Goal: Task Accomplishment & Management: Manage account settings

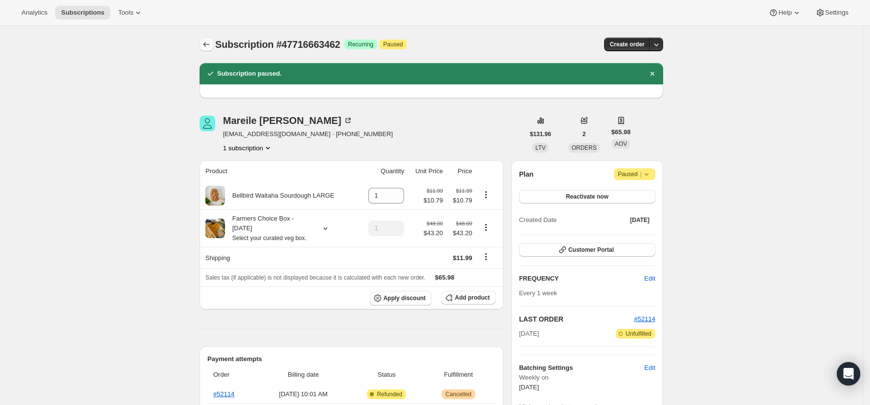
click at [211, 45] on icon "Subscriptions" at bounding box center [206, 45] width 10 height 10
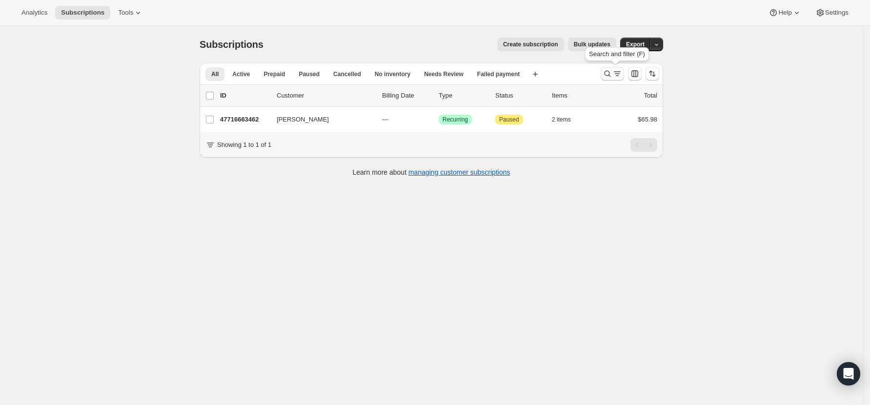
click at [609, 69] on icon "Search and filter results" at bounding box center [607, 74] width 10 height 10
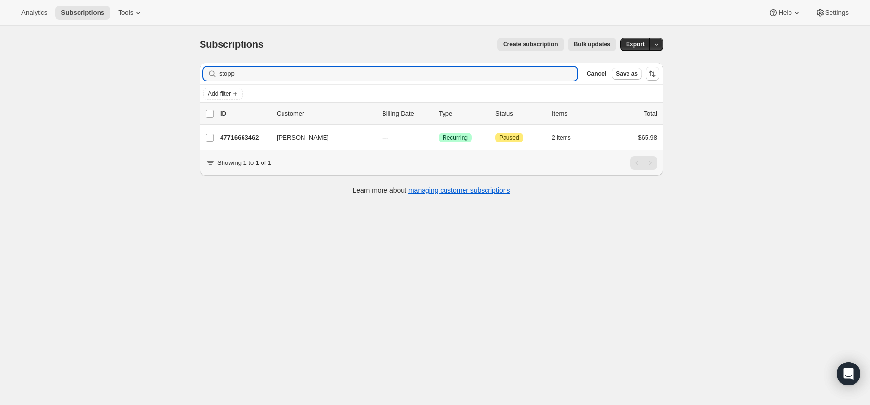
drag, startPoint x: 258, startPoint y: 72, endPoint x: 199, endPoint y: 68, distance: 59.6
click at [199, 68] on div "Filter subscribers stopp Clear Cancel Save as Add filter 0 selected Update next…" at bounding box center [427, 130] width 471 height 150
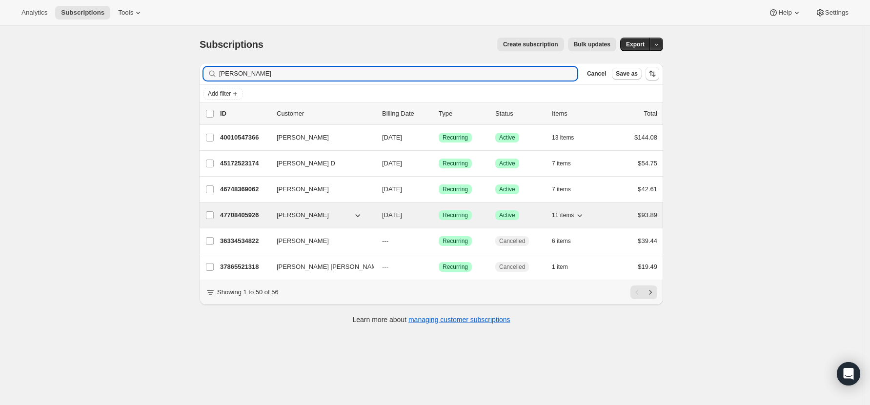
type input "david"
click at [232, 215] on p "47708405926" at bounding box center [244, 215] width 49 height 10
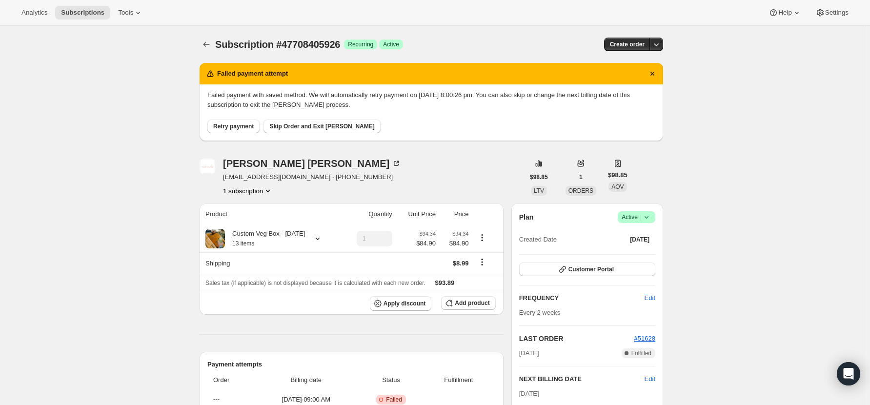
click at [224, 122] on button "Retry payment" at bounding box center [233, 126] width 52 height 14
drag, startPoint x: 313, startPoint y: 178, endPoint x: 224, endPoint y: 180, distance: 88.8
click at [224, 180] on div "DAVID STEWART fonteneaumathilde@gmail.com · +64279097538 1 subscription" at bounding box center [361, 177] width 324 height 37
copy span "fonteneaumathilde@gmail.com"
click at [336, 125] on span "Skip Order and Exit Dunning" at bounding box center [321, 126] width 105 height 8
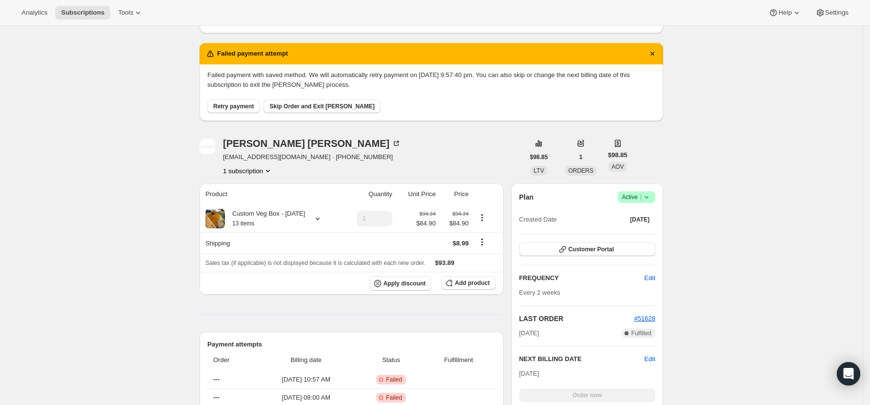
scroll to position [195, 0]
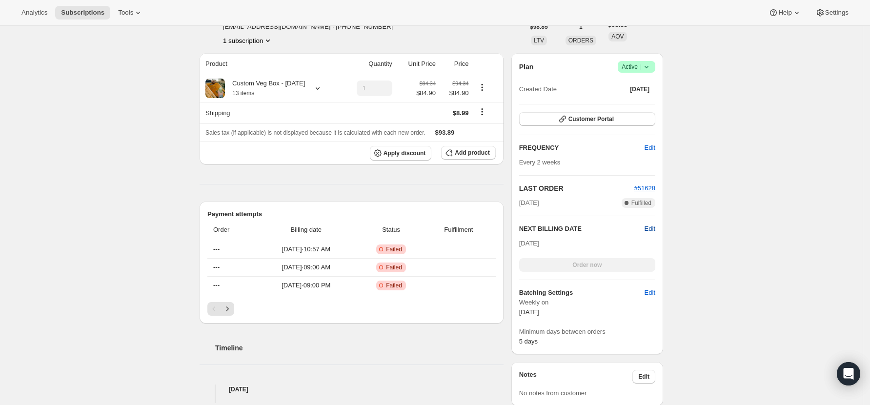
click at [655, 229] on span "Edit" at bounding box center [649, 229] width 11 height 10
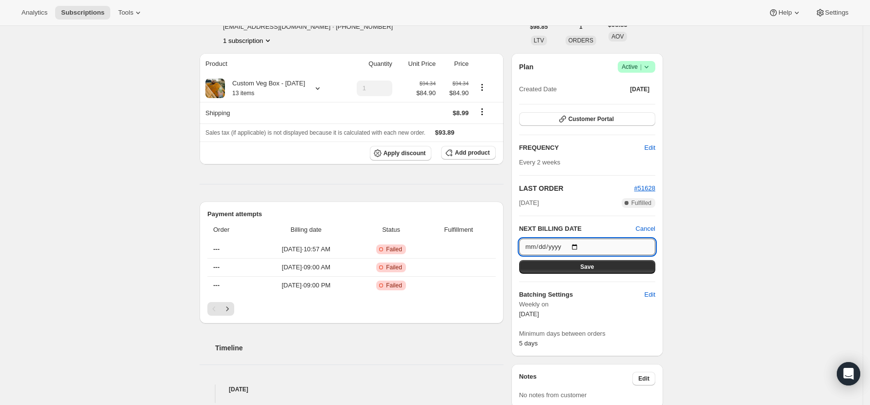
click at [578, 246] on input "2025-10-25" at bounding box center [587, 246] width 136 height 17
type input "2025-10-11"
click at [591, 267] on span "Save" at bounding box center [587, 267] width 14 height 8
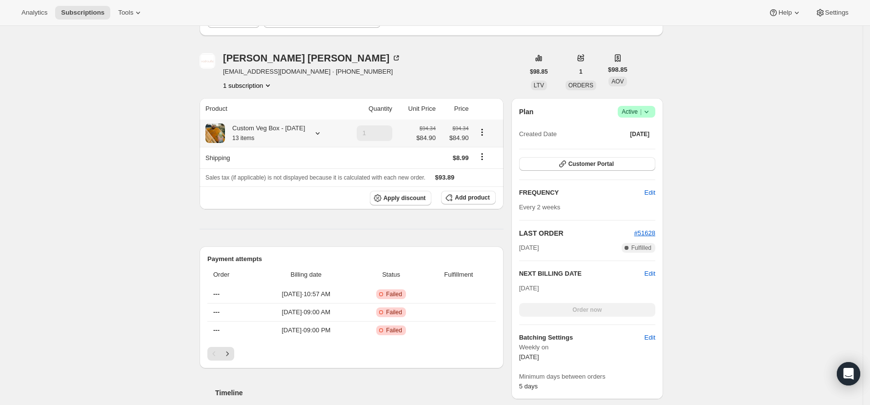
scroll to position [0, 0]
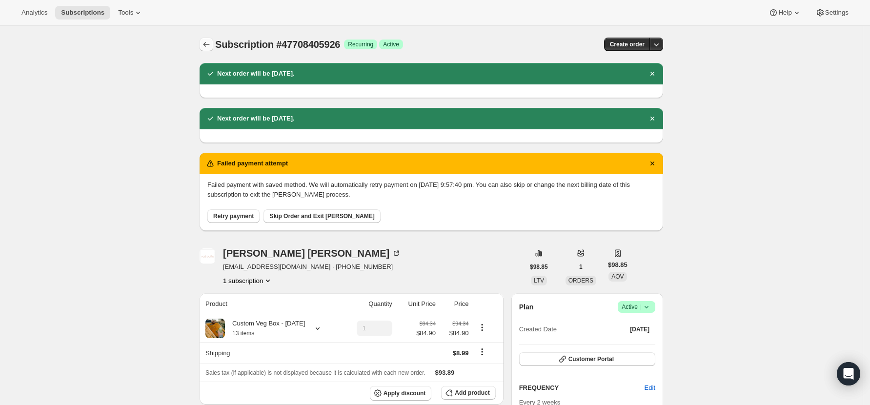
click at [203, 41] on button "Subscriptions" at bounding box center [206, 45] width 14 height 14
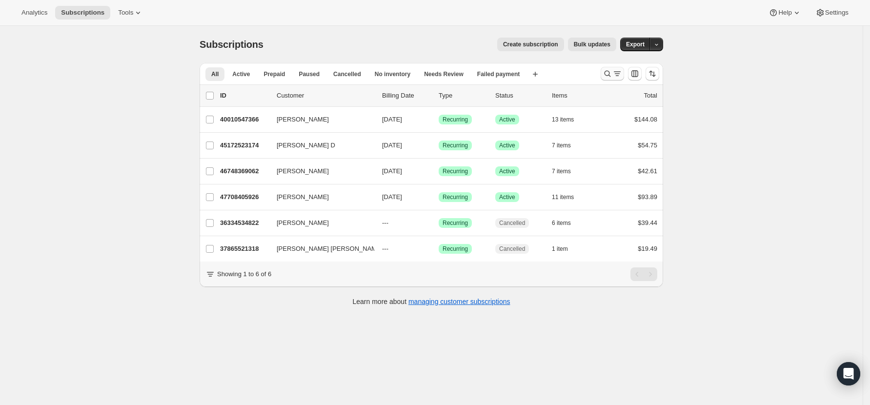
click at [611, 71] on icon "Search and filter results" at bounding box center [607, 74] width 6 height 6
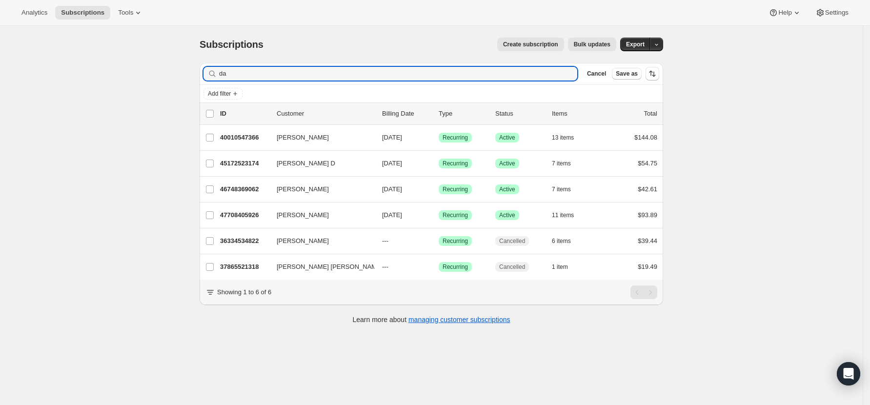
type input "d"
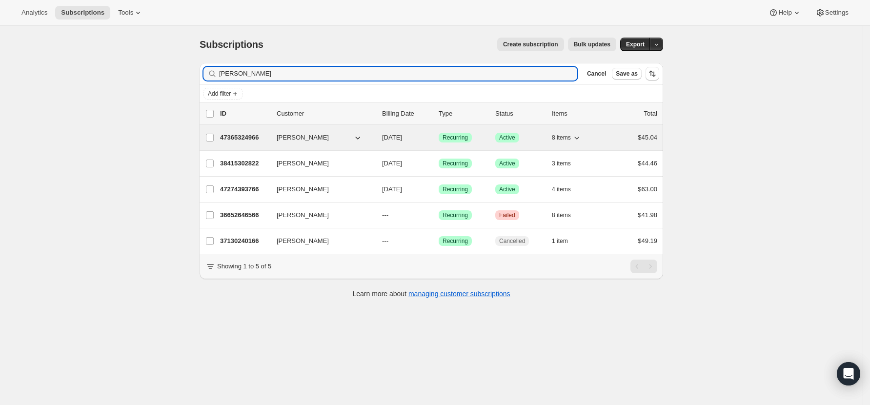
type input "alice"
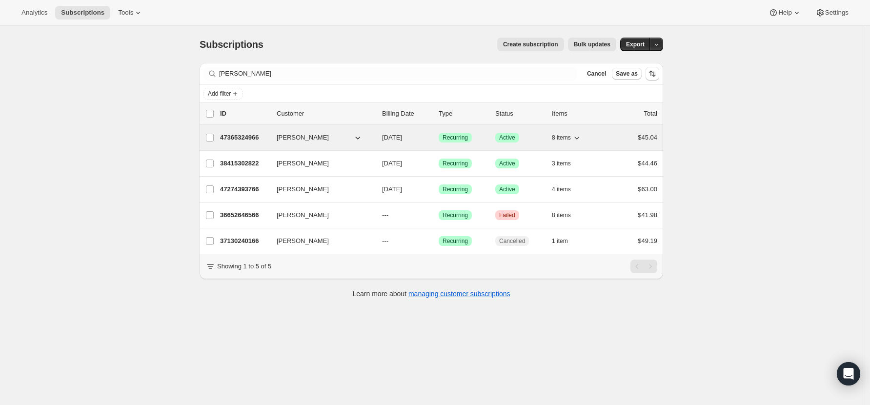
click at [251, 139] on p "47365324966" at bounding box center [244, 138] width 49 height 10
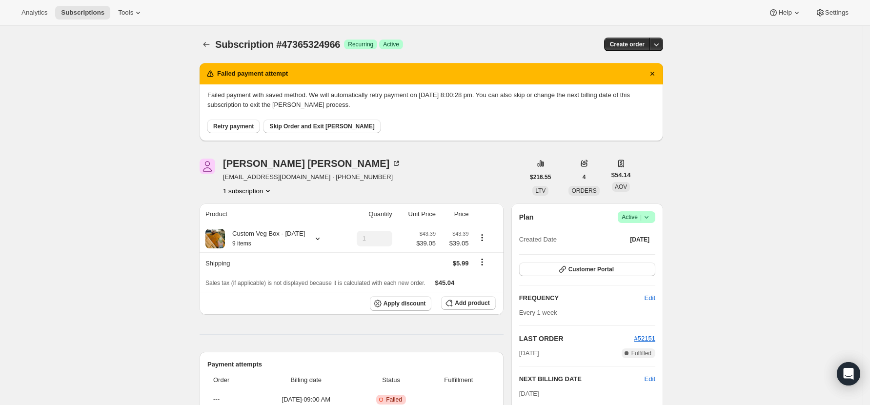
click at [250, 125] on span "Retry payment" at bounding box center [233, 126] width 40 height 8
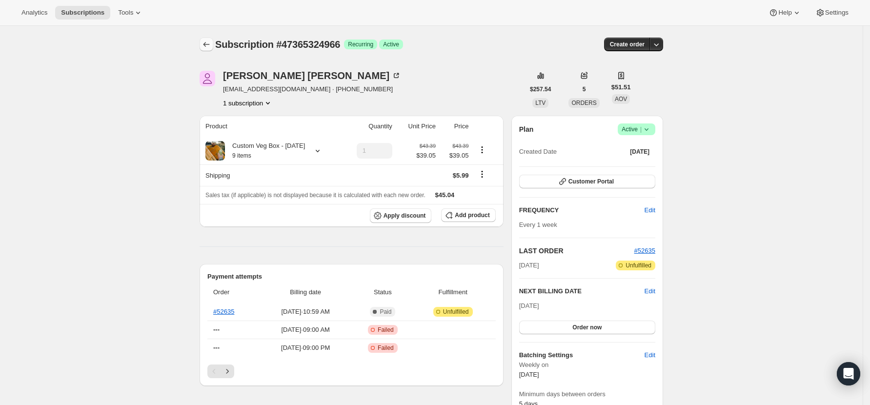
click at [210, 42] on icon "Subscriptions" at bounding box center [206, 45] width 10 height 10
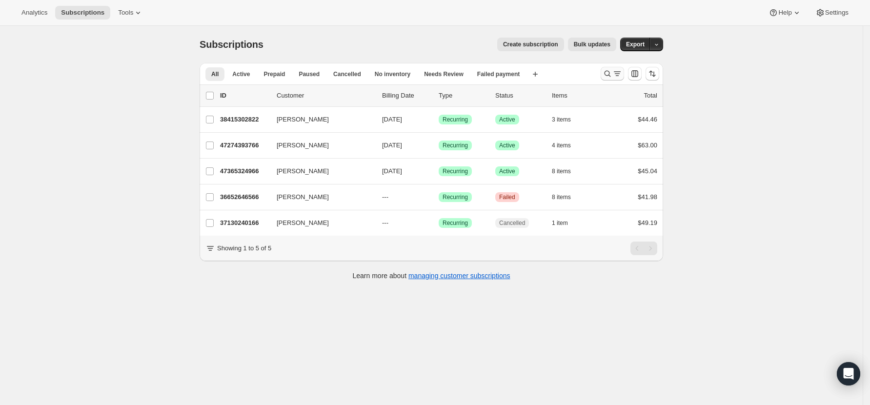
click at [609, 74] on icon "Search and filter results" at bounding box center [607, 74] width 10 height 10
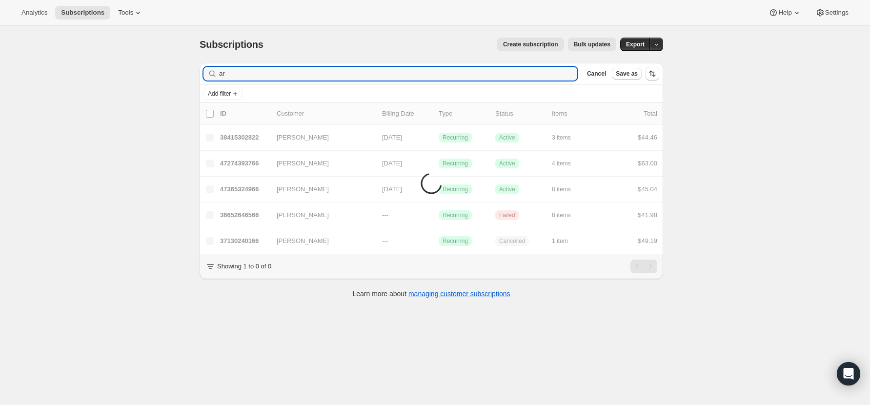
type input "a"
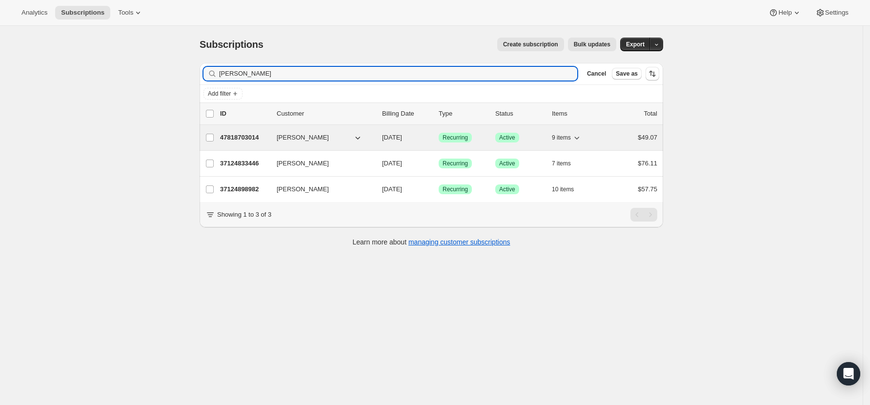
type input "rosie"
click at [248, 137] on p "47818703014" at bounding box center [244, 138] width 49 height 10
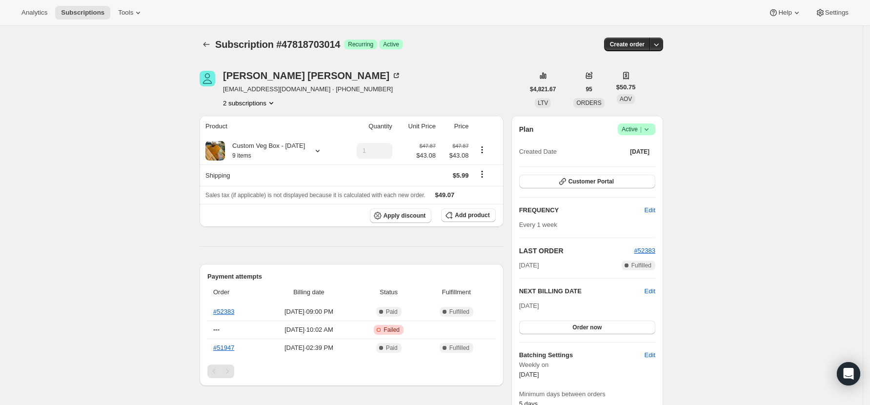
click at [252, 99] on button "2 subscriptions" at bounding box center [249, 103] width 53 height 10
click at [255, 119] on span "37124898982" at bounding box center [238, 121] width 39 height 7
click at [259, 106] on button "2 subscriptions" at bounding box center [249, 103] width 53 height 10
click at [260, 137] on span "47818703014" at bounding box center [253, 138] width 68 height 10
click at [269, 100] on icon "Product actions" at bounding box center [271, 103] width 10 height 10
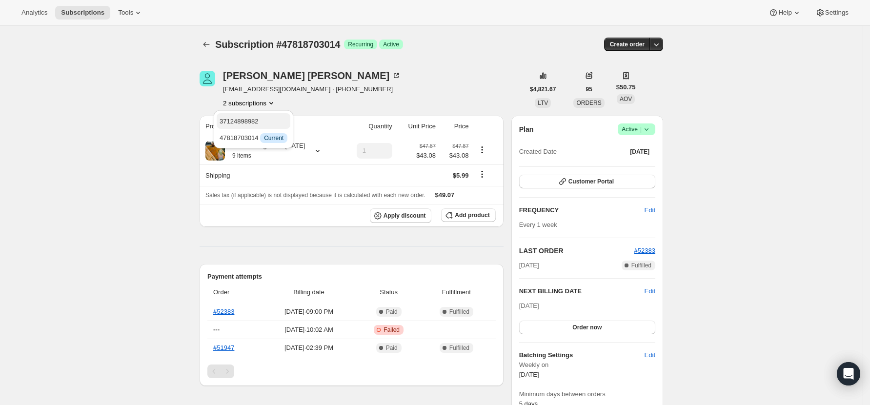
click at [267, 119] on span "37124898982" at bounding box center [253, 122] width 68 height 10
click at [650, 130] on icon at bounding box center [646, 129] width 10 height 10
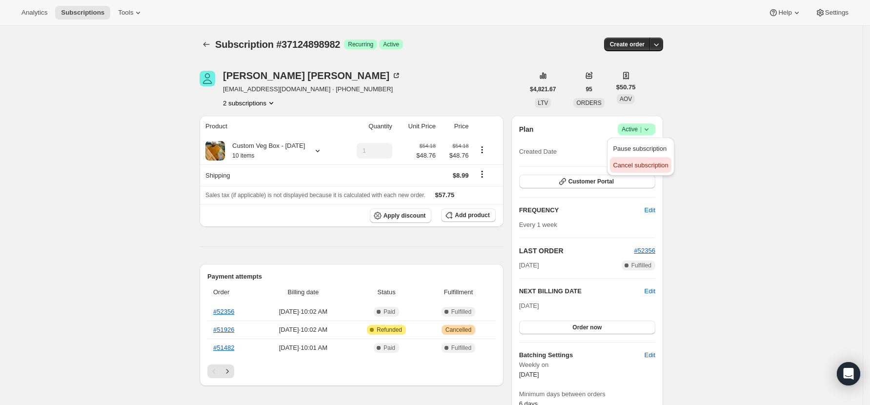
click at [646, 164] on span "Cancel subscription" at bounding box center [640, 164] width 55 height 7
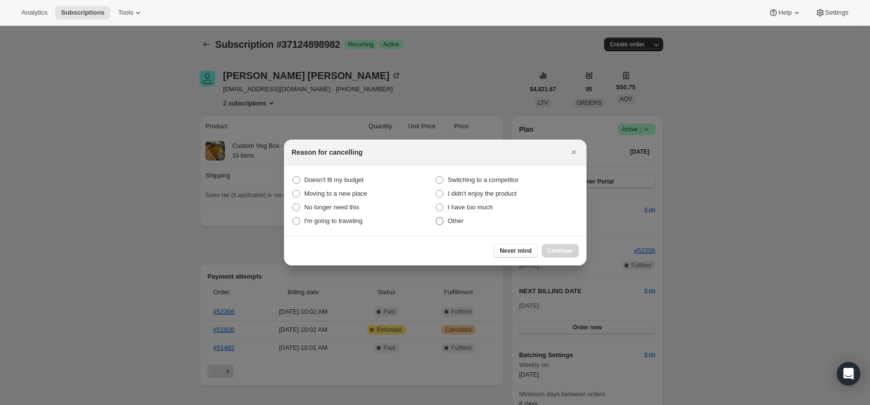
click at [448, 219] on span "Other" at bounding box center [456, 220] width 16 height 7
click at [436, 218] on input "Other" at bounding box center [436, 217] width 0 height 0
radio input "true"
click at [551, 250] on span "Continue" at bounding box center [559, 251] width 25 height 8
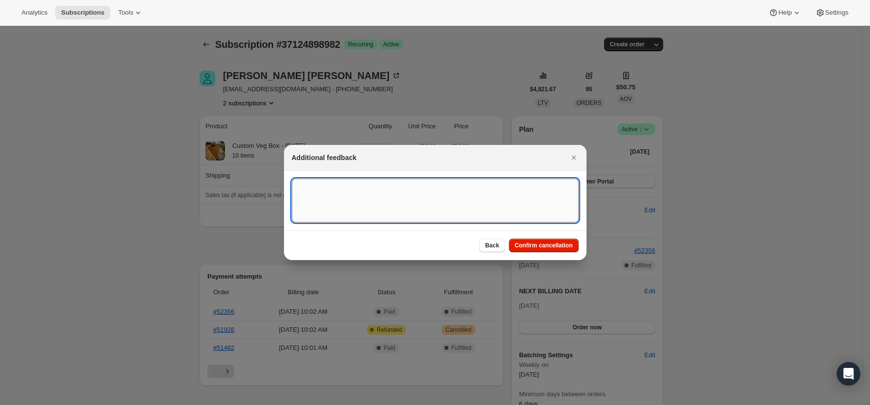
click at [411, 190] on textarea ":rfa:" at bounding box center [435, 201] width 287 height 44
type textarea "D"
type textarea "Two active subscriptions"
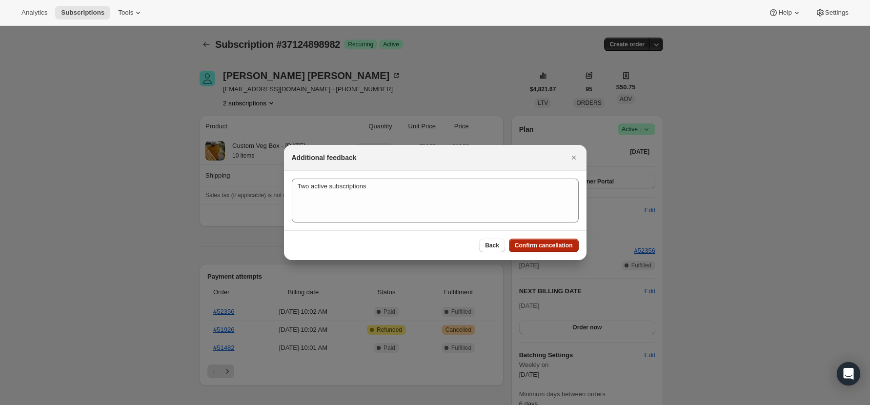
click at [552, 245] on span "Confirm cancellation" at bounding box center [544, 245] width 58 height 8
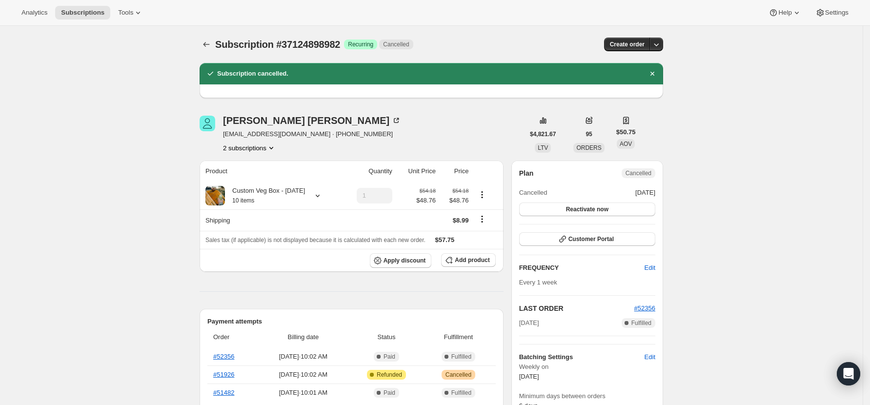
click at [272, 151] on icon "Product actions" at bounding box center [271, 148] width 10 height 10
click at [257, 181] on span "47818703014" at bounding box center [238, 182] width 39 height 7
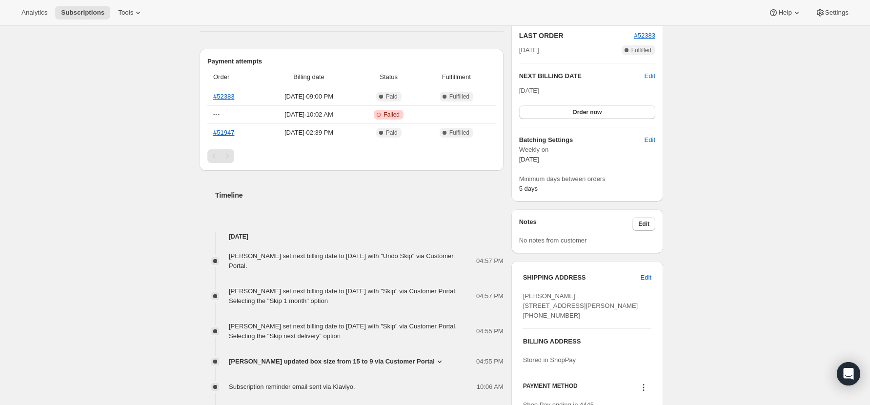
scroll to position [195, 0]
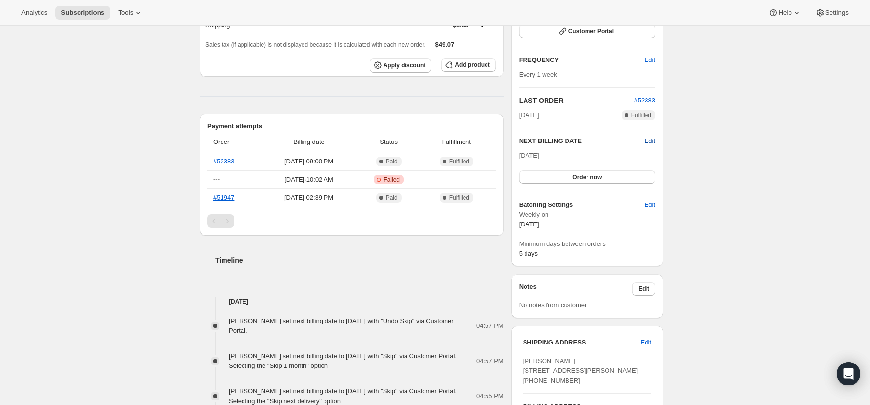
click at [655, 140] on span "Edit" at bounding box center [649, 141] width 11 height 10
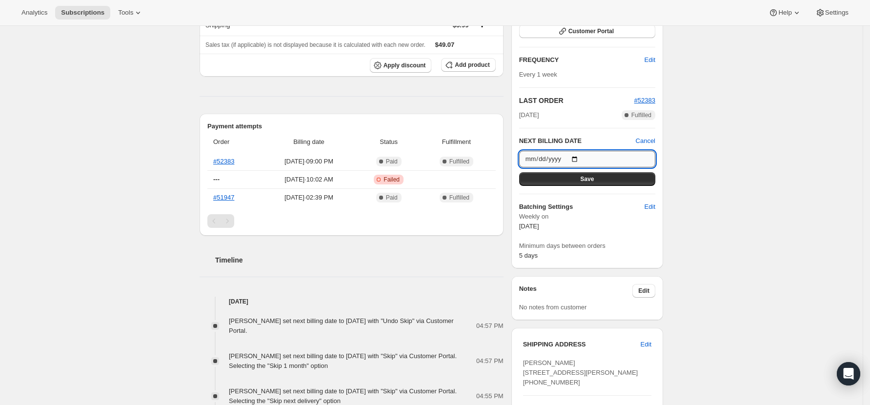
click at [578, 159] on input "2025-09-29" at bounding box center [587, 159] width 136 height 17
click at [581, 180] on button "Save" at bounding box center [587, 179] width 136 height 14
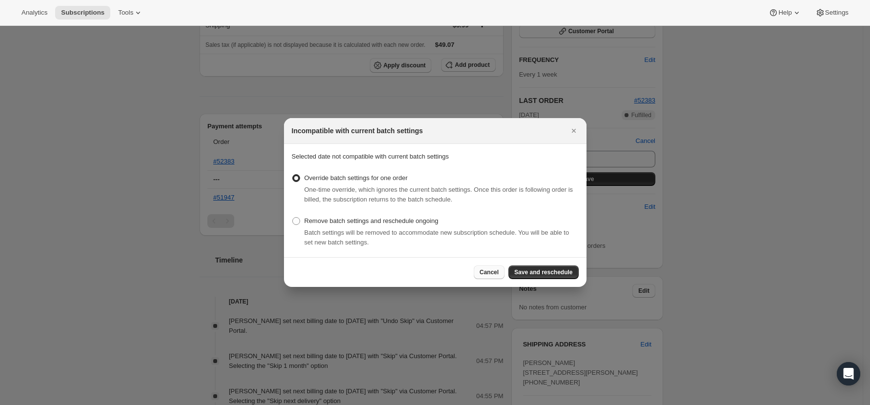
click at [494, 272] on span "Cancel" at bounding box center [488, 272] width 19 height 8
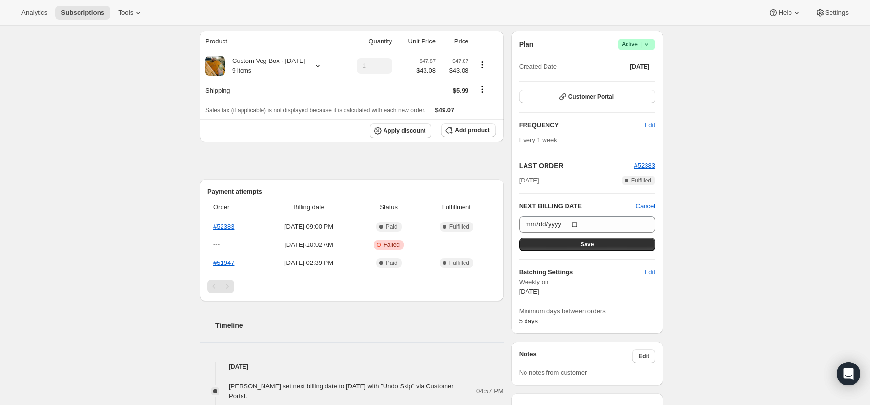
scroll to position [195, 0]
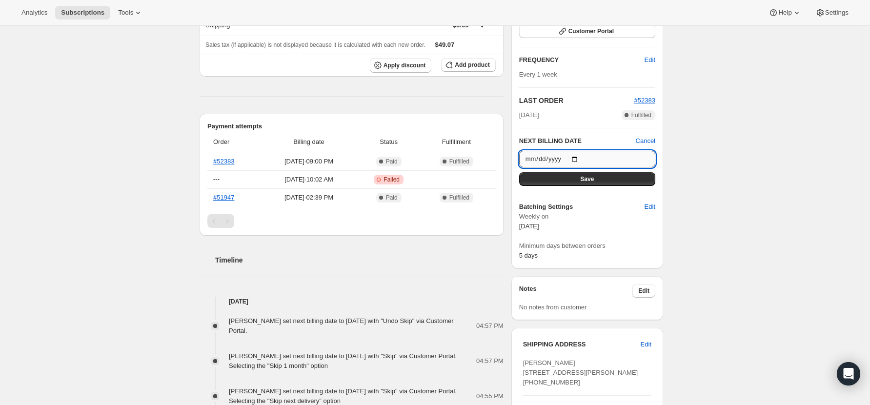
click at [578, 160] on input "2025-10-07" at bounding box center [587, 159] width 136 height 17
type input "2025-10-06"
click at [589, 181] on span "Save" at bounding box center [587, 179] width 14 height 8
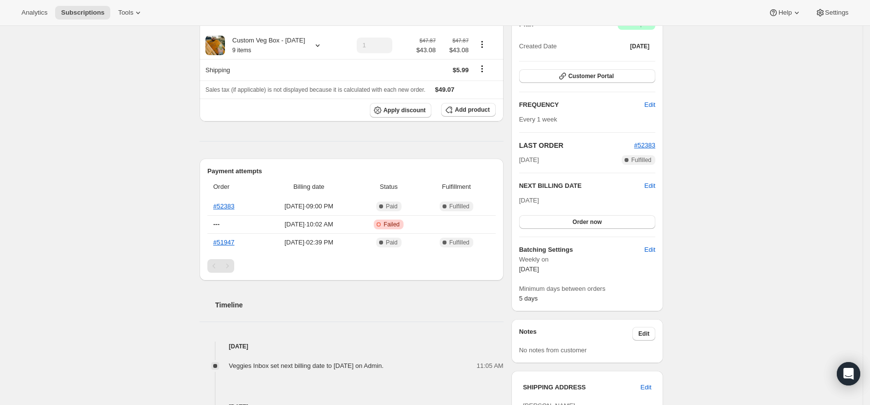
scroll to position [0, 0]
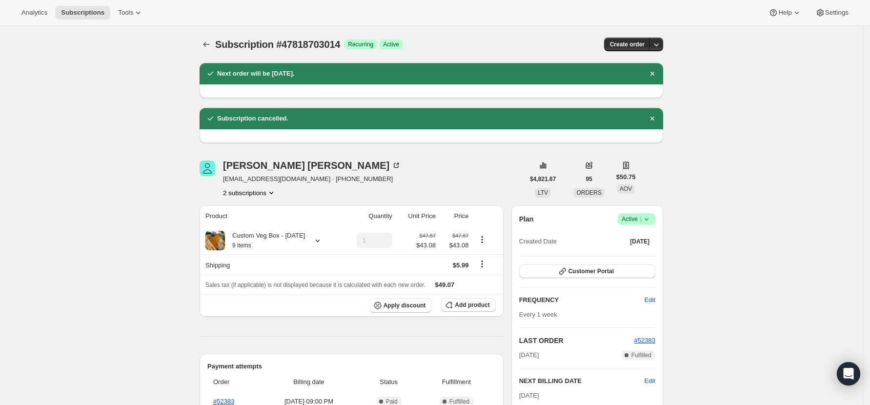
click at [206, 35] on div "Subscription #47818703014. This page is ready Subscription #47818703014 Success…" at bounding box center [430, 44] width 463 height 37
click at [207, 40] on icon "Subscriptions" at bounding box center [206, 45] width 10 height 10
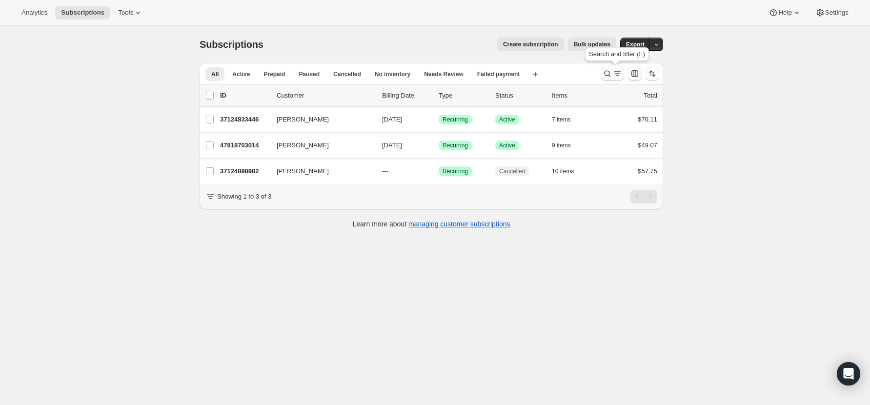
click at [610, 73] on icon "Search and filter results" at bounding box center [607, 74] width 10 height 10
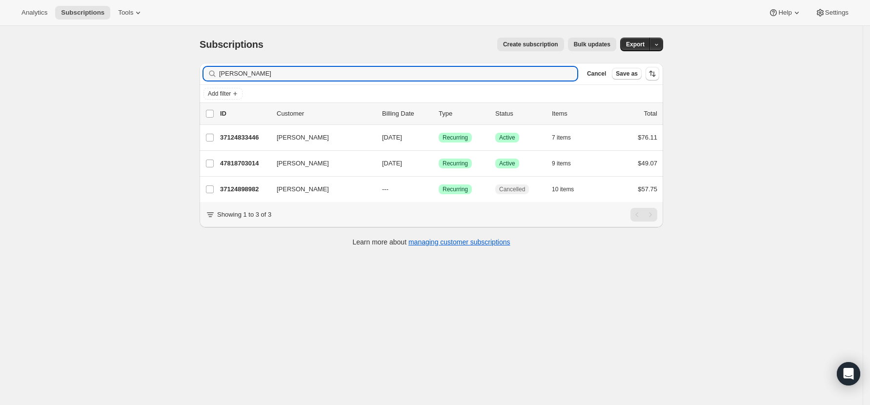
drag, startPoint x: 249, startPoint y: 74, endPoint x: 152, endPoint y: 74, distance: 96.6
click at [152, 74] on div "Subscriptions. This page is ready Subscriptions Create subscription Bulk update…" at bounding box center [431, 228] width 862 height 405
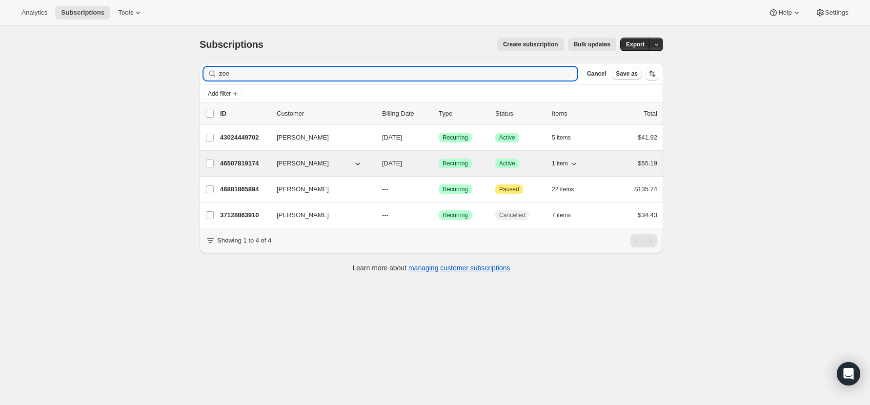
type input "zoe"
click at [247, 160] on p "46507819174" at bounding box center [244, 164] width 49 height 10
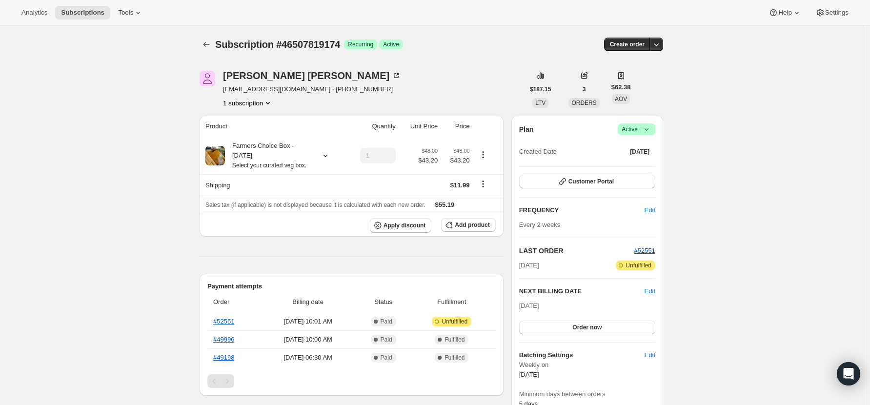
click at [648, 129] on icon at bounding box center [646, 129] width 4 height 2
click at [652, 163] on span "Cancel subscription" at bounding box center [640, 164] width 55 height 7
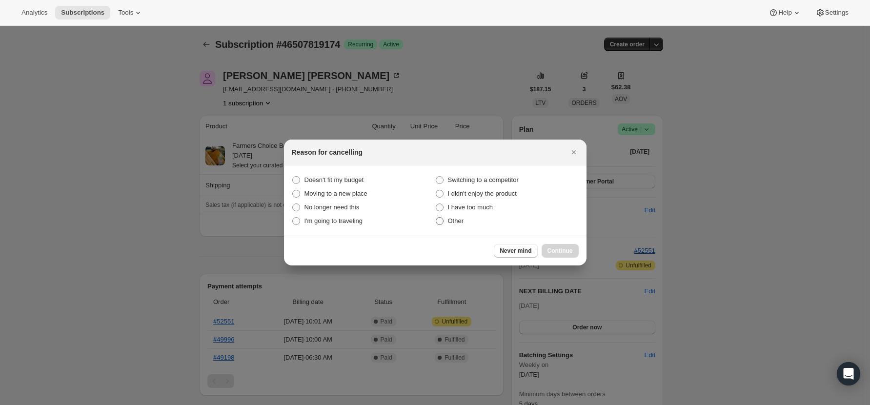
click at [450, 218] on span "Other" at bounding box center [456, 220] width 16 height 7
click at [436, 218] on input "Other" at bounding box center [436, 217] width 0 height 0
radio input "true"
click at [562, 248] on span "Continue" at bounding box center [559, 251] width 25 height 8
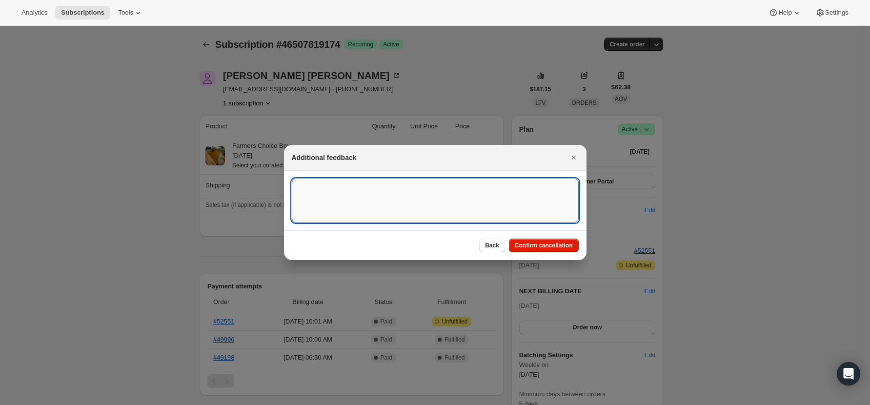
click at [444, 199] on textarea ":rsm:" at bounding box center [435, 201] width 287 height 44
type textarea "Customer Request"
click at [552, 247] on span "Confirm cancellation" at bounding box center [544, 245] width 58 height 8
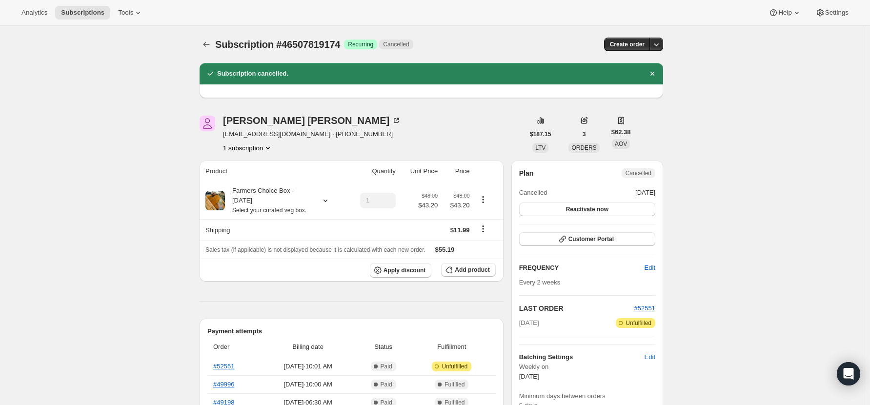
scroll to position [65, 0]
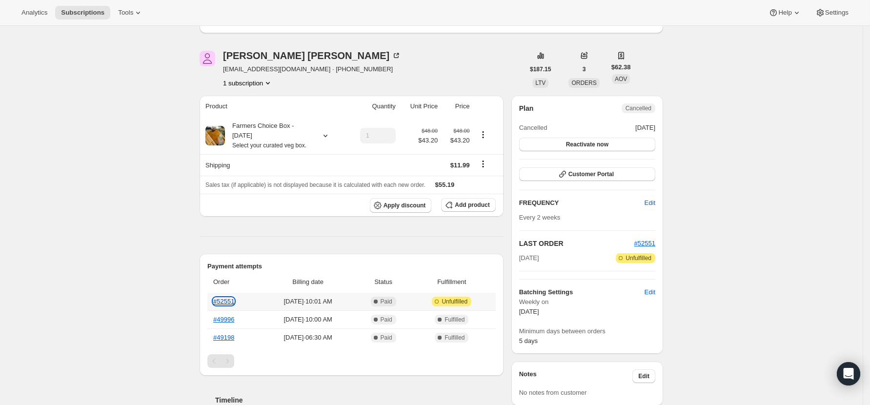
click at [226, 298] on link "#52551" at bounding box center [223, 301] width 21 height 7
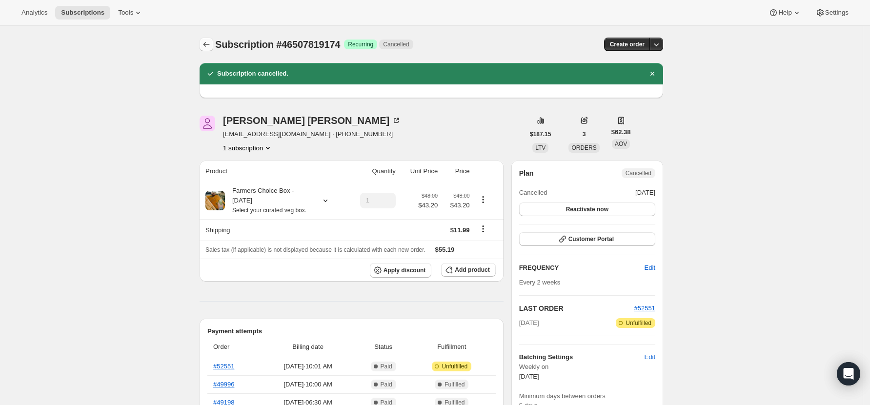
click at [211, 40] on icon "Subscriptions" at bounding box center [206, 45] width 10 height 10
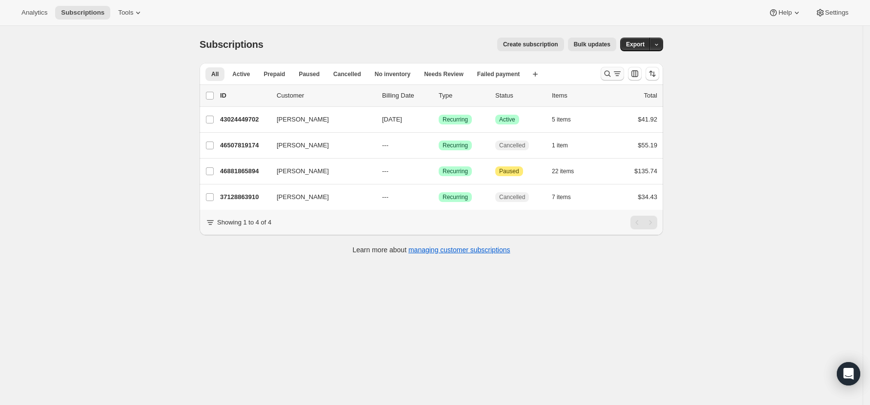
click at [607, 79] on button "Search and filter results" at bounding box center [611, 74] width 23 height 14
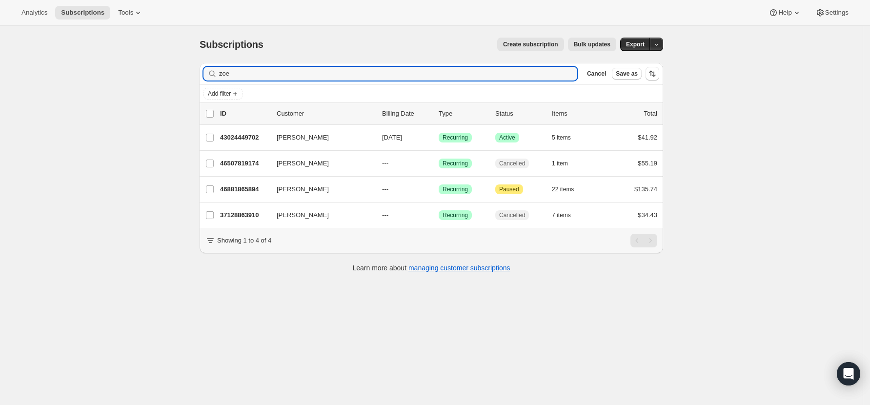
drag, startPoint x: 201, startPoint y: 72, endPoint x: 177, endPoint y: 72, distance: 24.4
click at [177, 72] on div "Subscriptions. This page is ready Subscriptions Create subscription Bulk update…" at bounding box center [431, 228] width 862 height 405
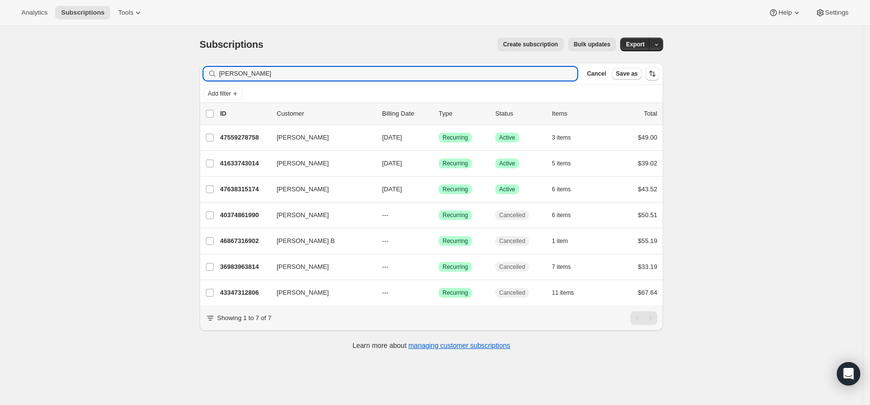
drag, startPoint x: 244, startPoint y: 77, endPoint x: 162, endPoint y: 72, distance: 82.5
click at [162, 72] on div "Subscriptions. This page is ready Subscriptions Create subscription Bulk update…" at bounding box center [431, 228] width 862 height 405
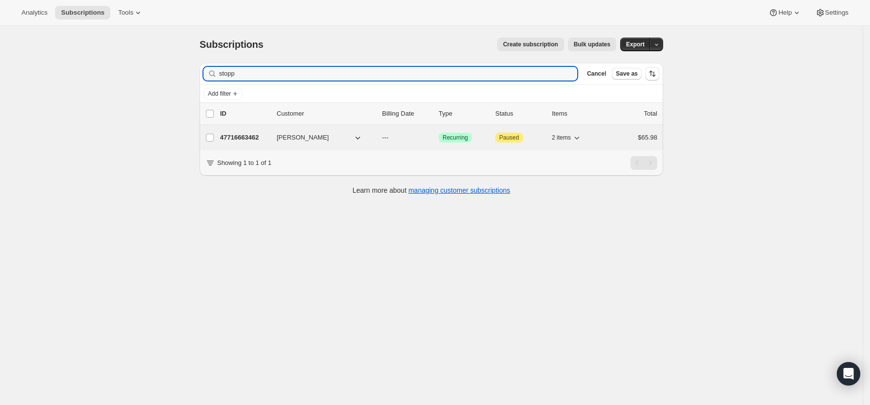
type input "stopp"
click at [230, 136] on p "47716663462" at bounding box center [244, 138] width 49 height 10
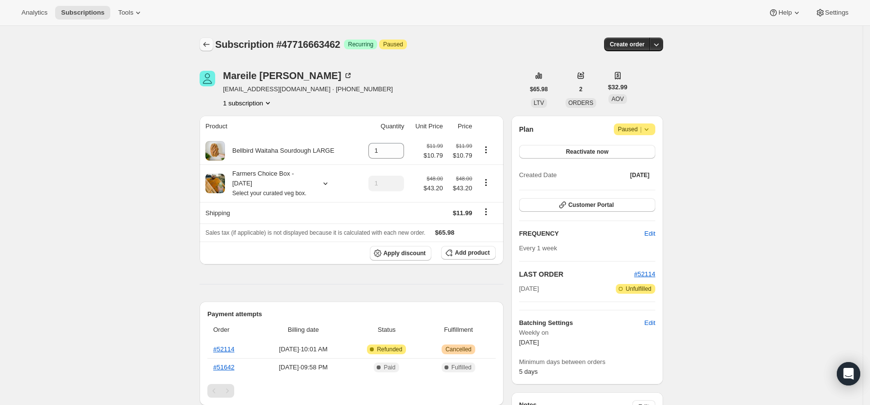
click at [213, 44] on button "Subscriptions" at bounding box center [206, 45] width 14 height 14
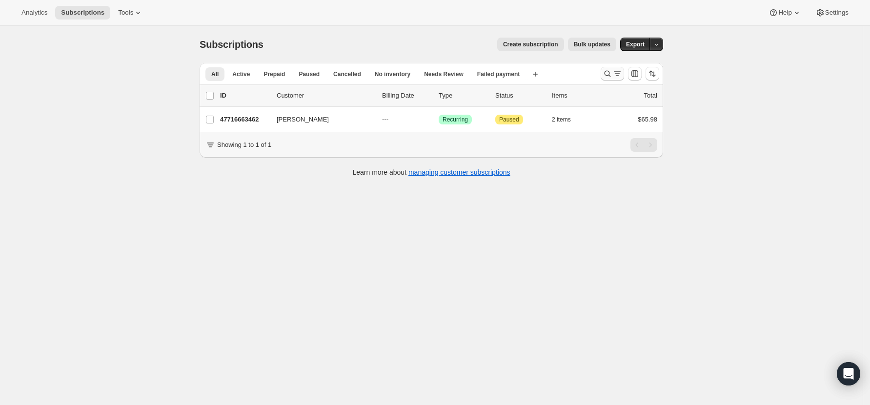
click at [609, 75] on icon "Search and filter results" at bounding box center [607, 74] width 6 height 6
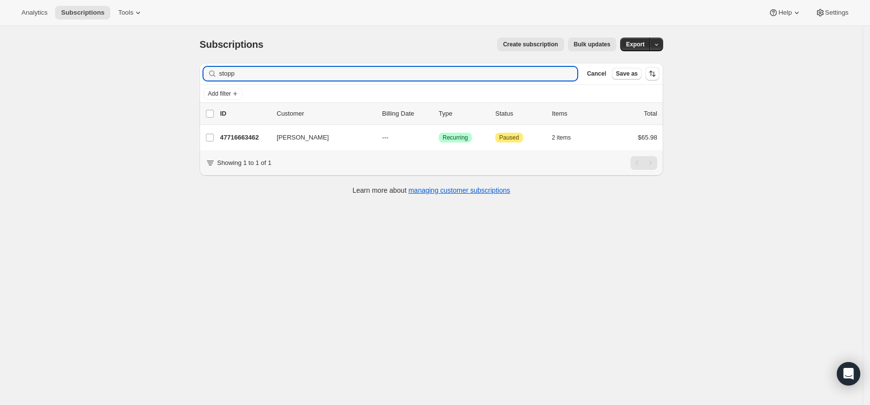
drag, startPoint x: 255, startPoint y: 73, endPoint x: 205, endPoint y: 69, distance: 50.4
click at [205, 69] on div "Filter subscribers stopp Clear Cancel Save as" at bounding box center [430, 73] width 463 height 21
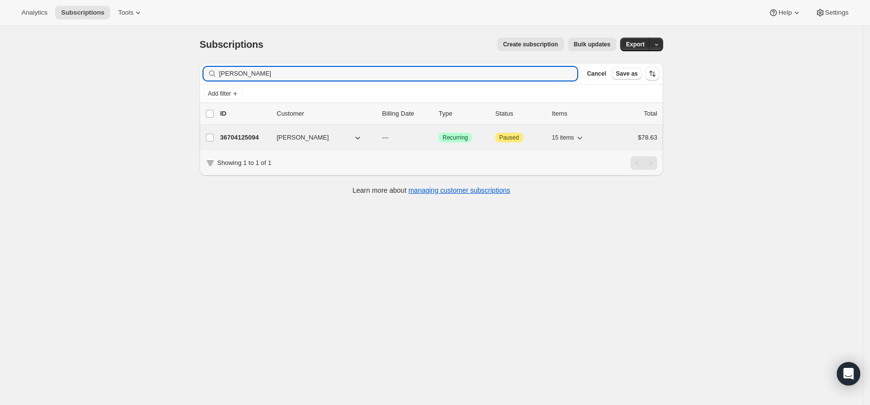
type input "lillian"
click at [247, 135] on p "36704125094" at bounding box center [244, 138] width 49 height 10
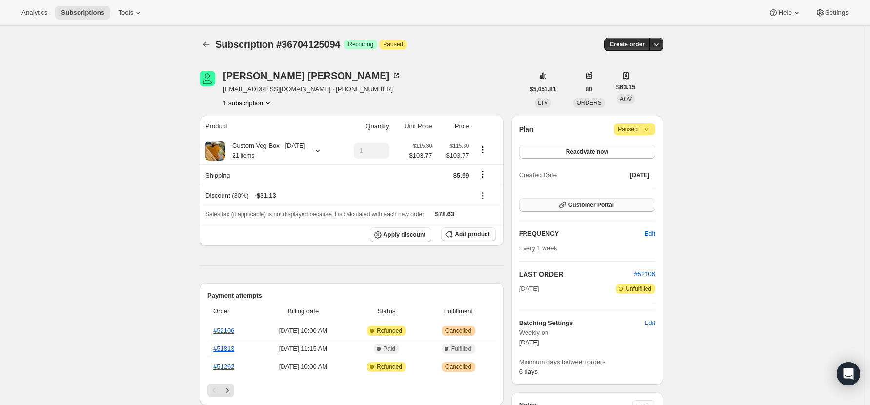
click at [566, 208] on icon "button" at bounding box center [562, 204] width 7 height 7
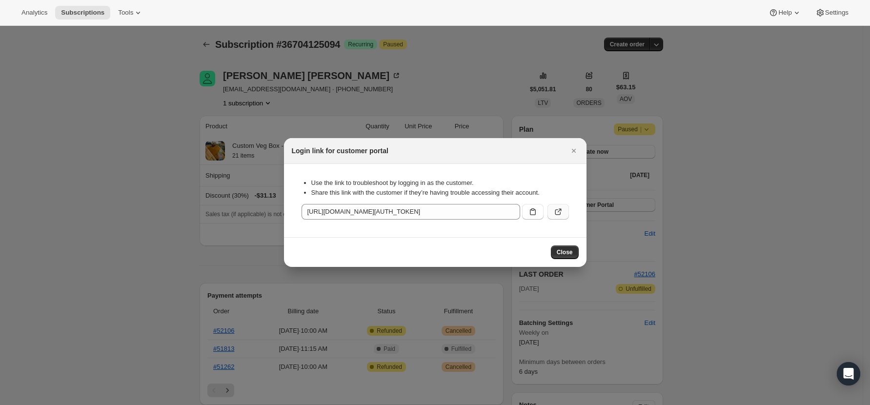
click at [559, 207] on icon ":r1al:" at bounding box center [558, 212] width 10 height 10
click at [570, 253] on span "Close" at bounding box center [564, 252] width 16 height 8
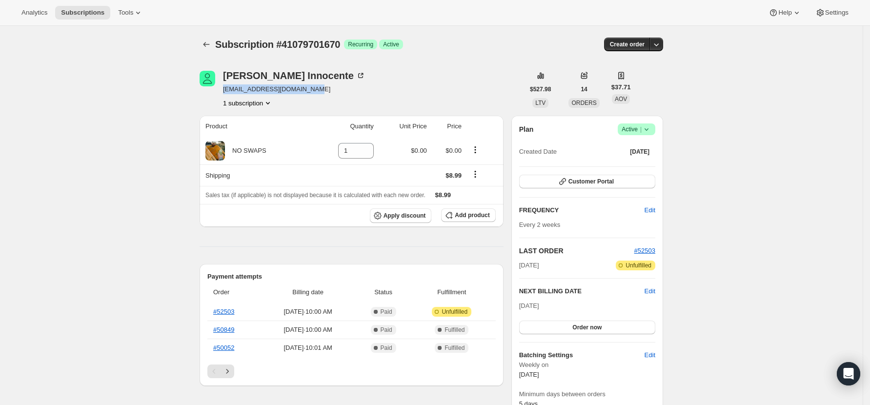
drag, startPoint x: 312, startPoint y: 87, endPoint x: 225, endPoint y: 87, distance: 87.3
click at [225, 87] on div "[PERSON_NAME] [EMAIL_ADDRESS][DOMAIN_NAME] 1 subscription" at bounding box center [361, 89] width 324 height 37
copy span "[EMAIL_ADDRESS][DOMAIN_NAME]"
click at [648, 131] on icon at bounding box center [646, 129] width 10 height 10
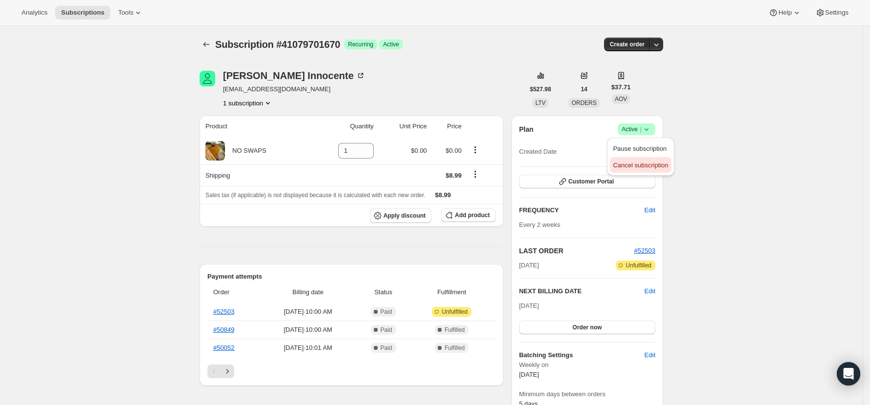
click at [659, 164] on span "Cancel subscription" at bounding box center [640, 164] width 55 height 7
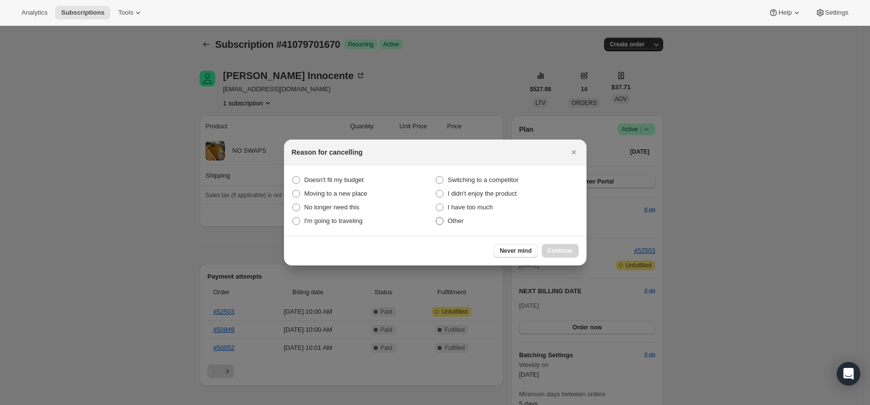
click at [462, 226] on label "Other" at bounding box center [506, 221] width 143 height 14
click at [436, 218] on input "Other" at bounding box center [436, 217] width 0 height 0
radio input "true"
click at [570, 244] on button "Continue" at bounding box center [559, 251] width 37 height 14
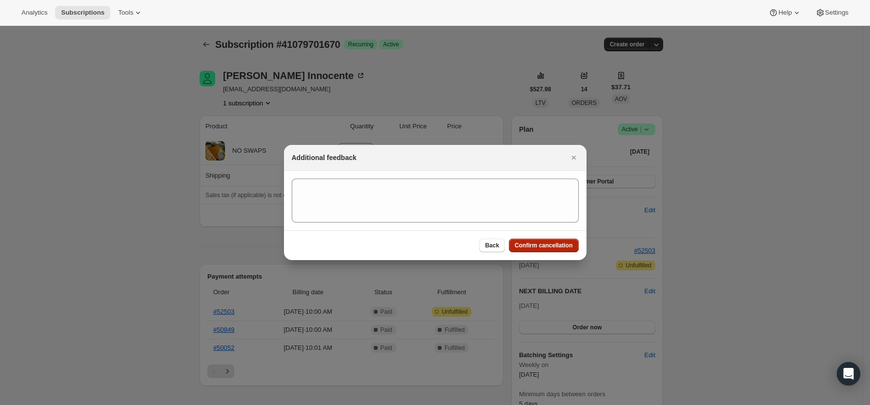
click at [570, 244] on span "Confirm cancellation" at bounding box center [544, 245] width 58 height 8
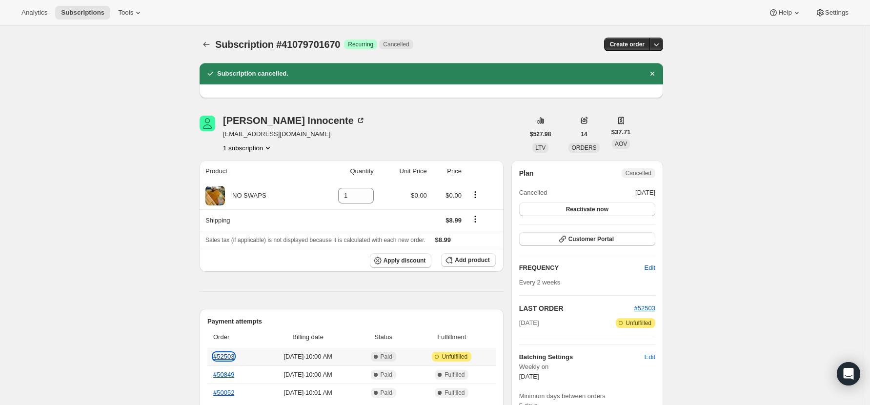
click at [228, 353] on link "#52503" at bounding box center [223, 356] width 21 height 7
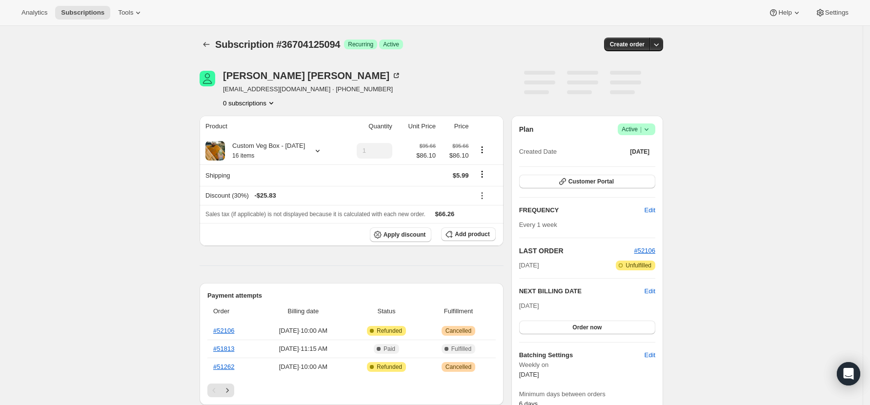
scroll to position [65, 0]
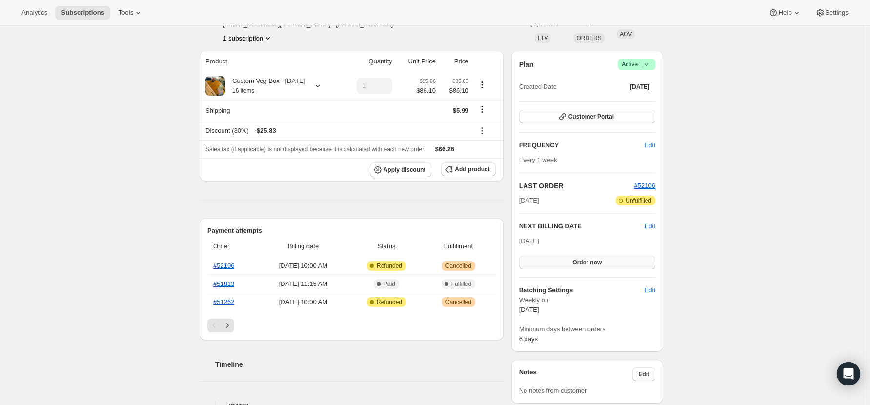
click at [590, 261] on span "Order now" at bounding box center [586, 262] width 29 height 8
click at [590, 261] on span "Click to confirm" at bounding box center [587, 262] width 44 height 8
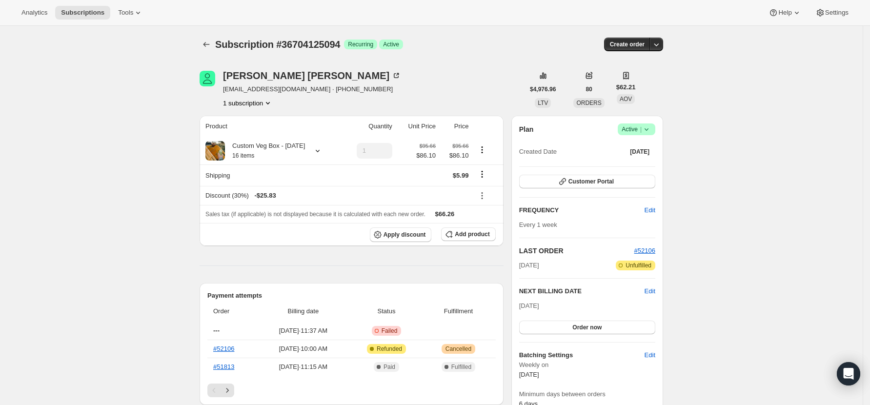
click at [646, 128] on icon at bounding box center [646, 129] width 10 height 10
click at [642, 150] on span "Pause subscription" at bounding box center [640, 148] width 54 height 7
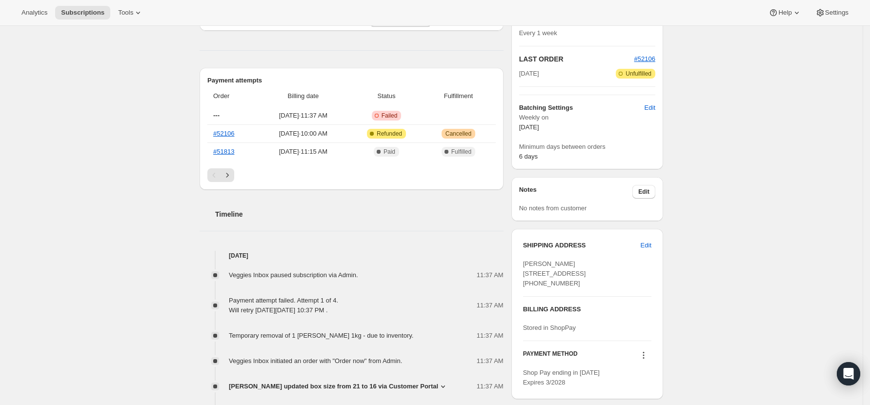
scroll to position [390, 0]
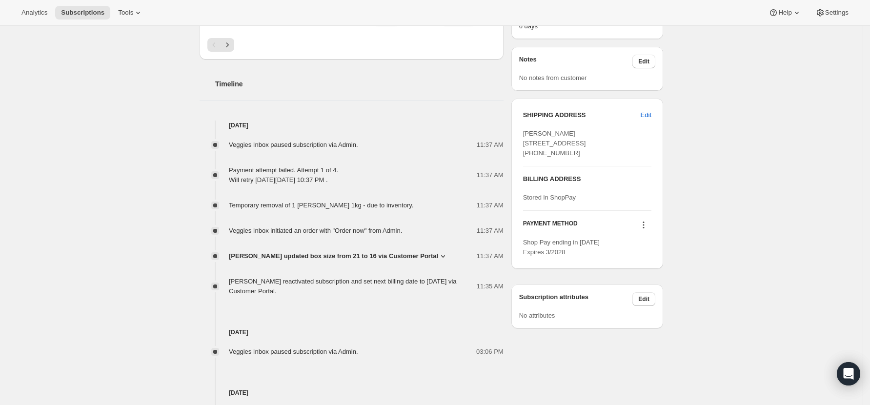
click at [648, 230] on icon at bounding box center [643, 225] width 10 height 10
click at [761, 231] on div "Subscription #36704125094. This page is ready Subscription #36704125094 Success…" at bounding box center [431, 172] width 862 height 1073
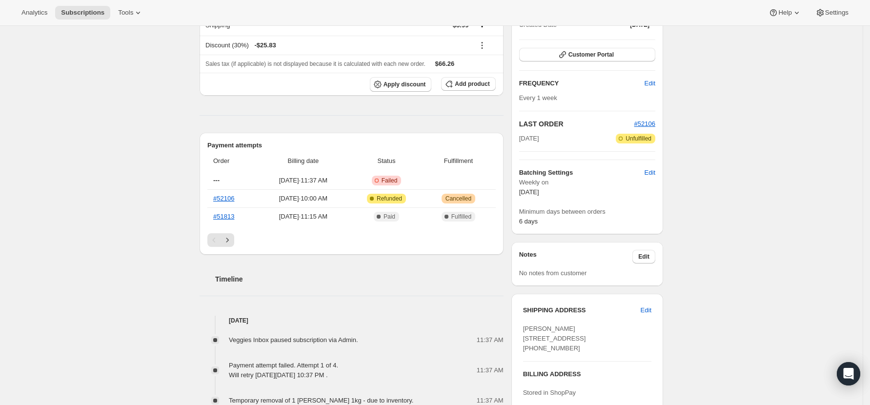
scroll to position [65, 0]
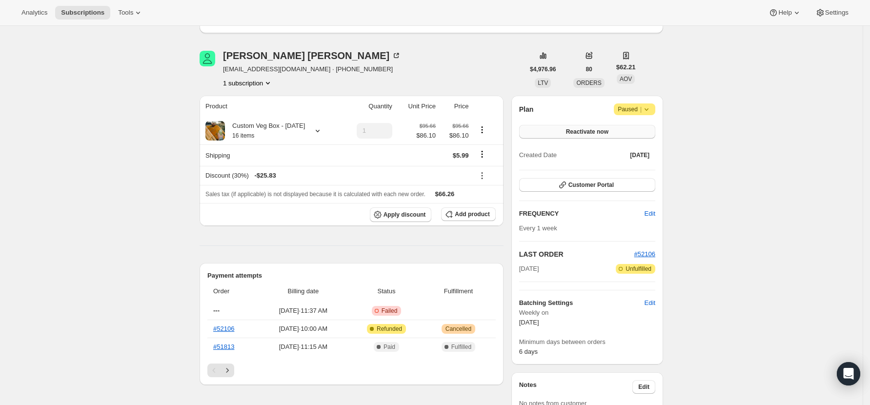
click at [592, 131] on span "Reactivate now" at bounding box center [587, 132] width 42 height 8
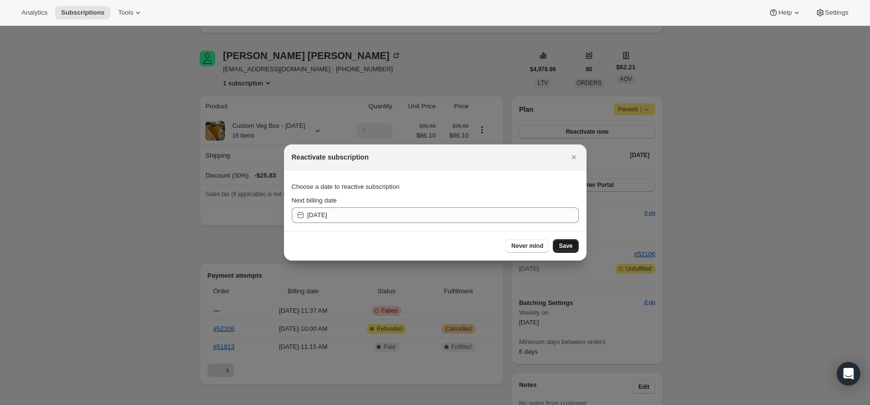
click at [569, 246] on span "Save" at bounding box center [565, 246] width 14 height 8
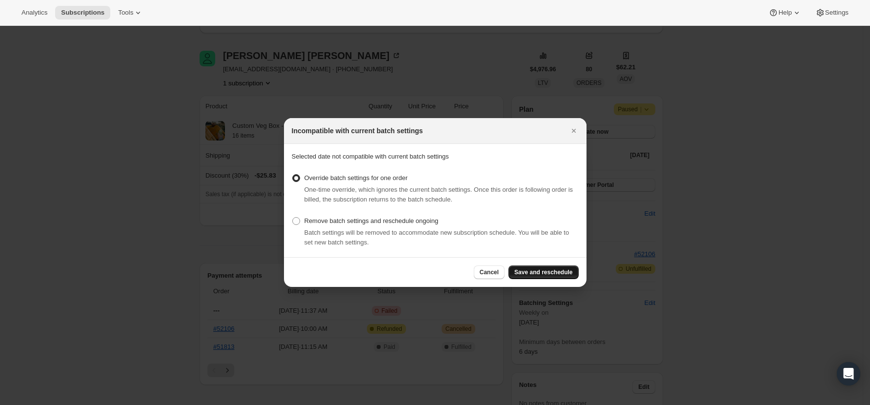
click at [543, 271] on span "Save and reschedule" at bounding box center [543, 272] width 58 height 8
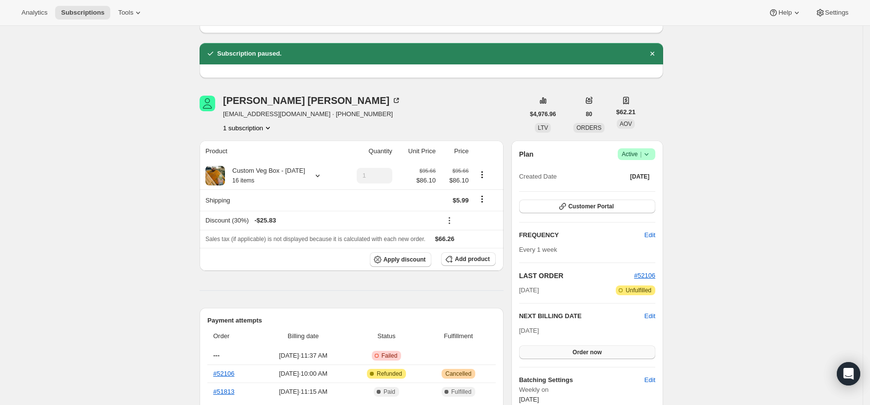
click at [584, 355] on span "Order now" at bounding box center [586, 352] width 29 height 8
click at [586, 352] on span "Click to confirm" at bounding box center [587, 352] width 44 height 8
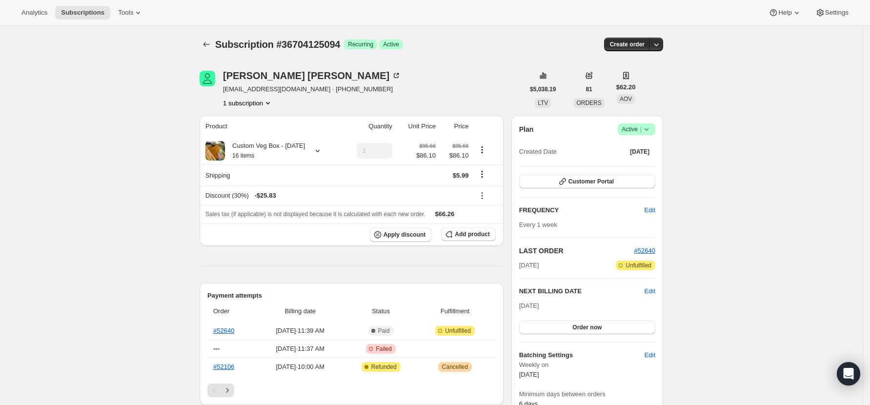
scroll to position [65, 0]
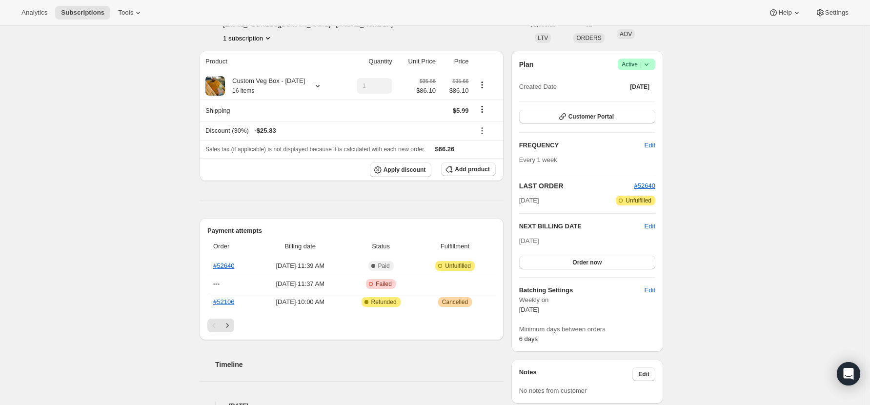
click at [651, 60] on icon at bounding box center [646, 65] width 10 height 10
click at [653, 86] on span "Pause subscription" at bounding box center [640, 83] width 54 height 7
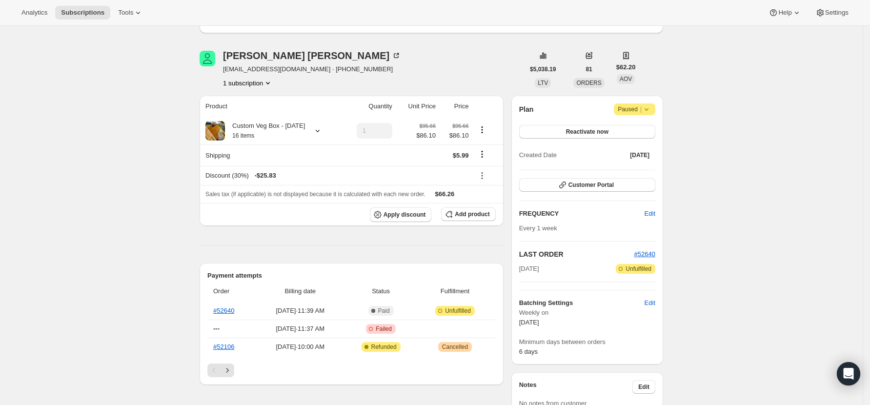
scroll to position [0, 0]
